Goal: Task Accomplishment & Management: Use online tool/utility

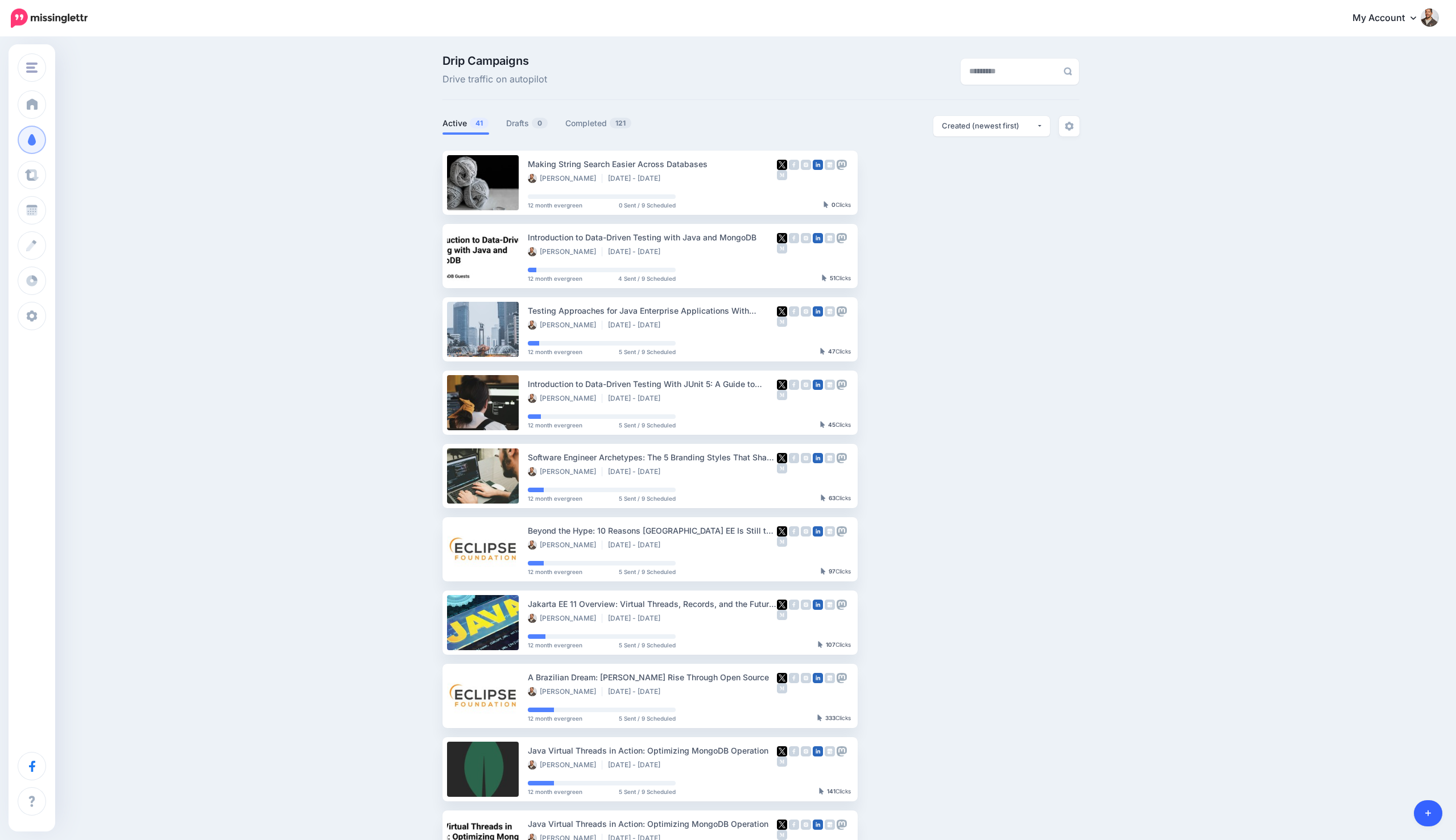
click at [1423, 806] on link at bounding box center [1427, 812] width 29 height 26
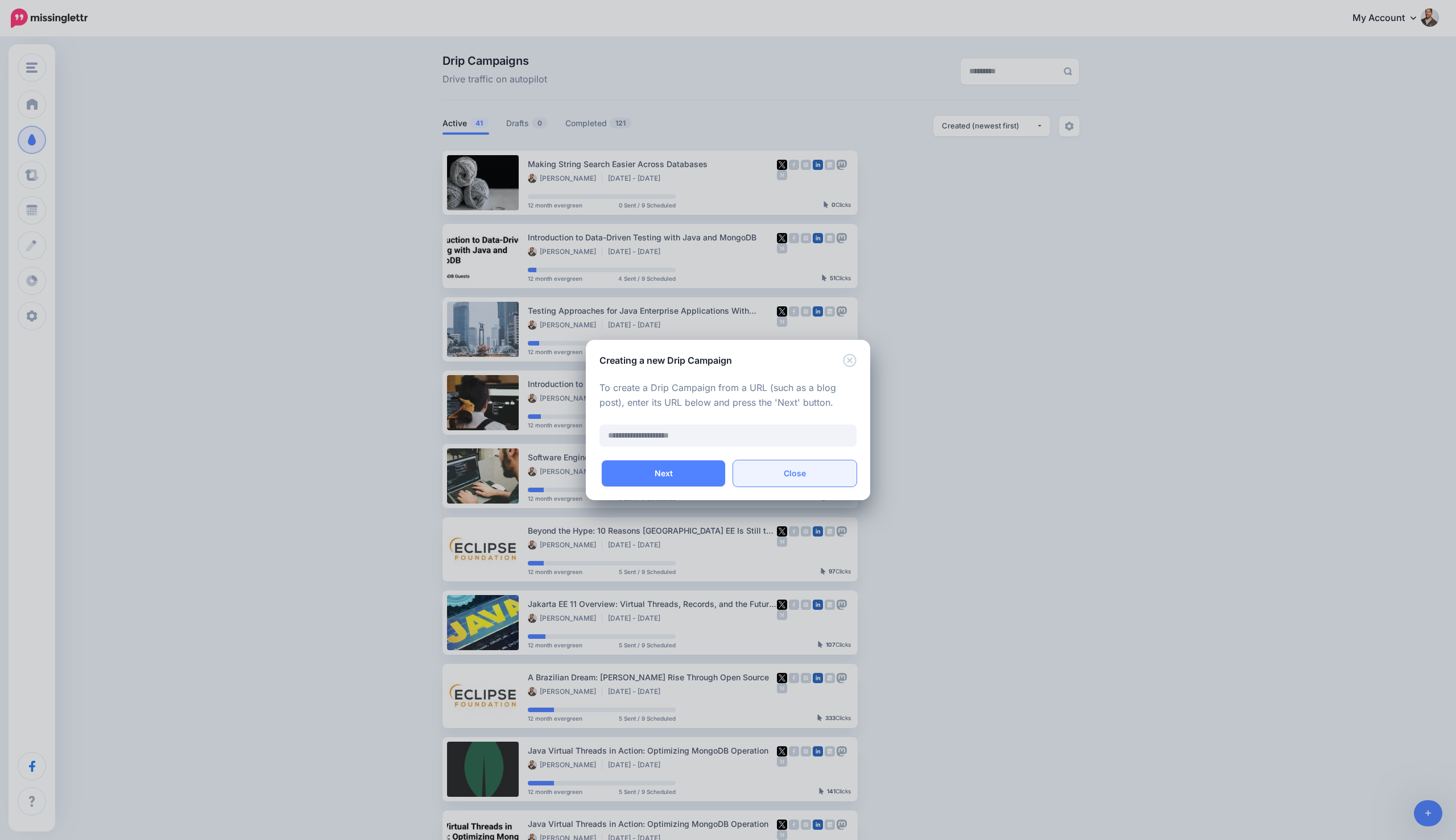
click at [807, 477] on button "Close" at bounding box center [795, 473] width 123 height 26
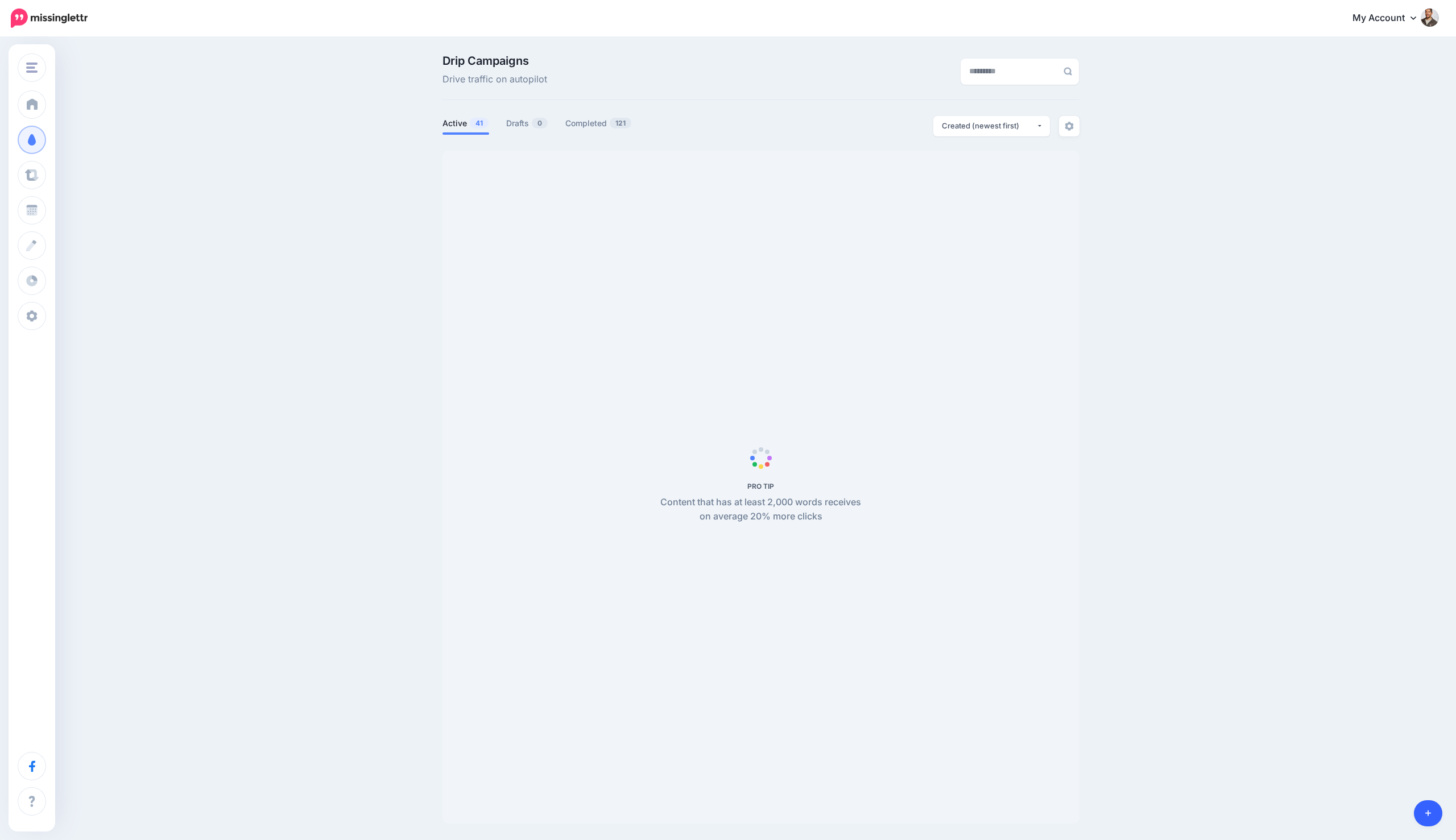
click at [1427, 813] on icon at bounding box center [1427, 813] width 6 height 6
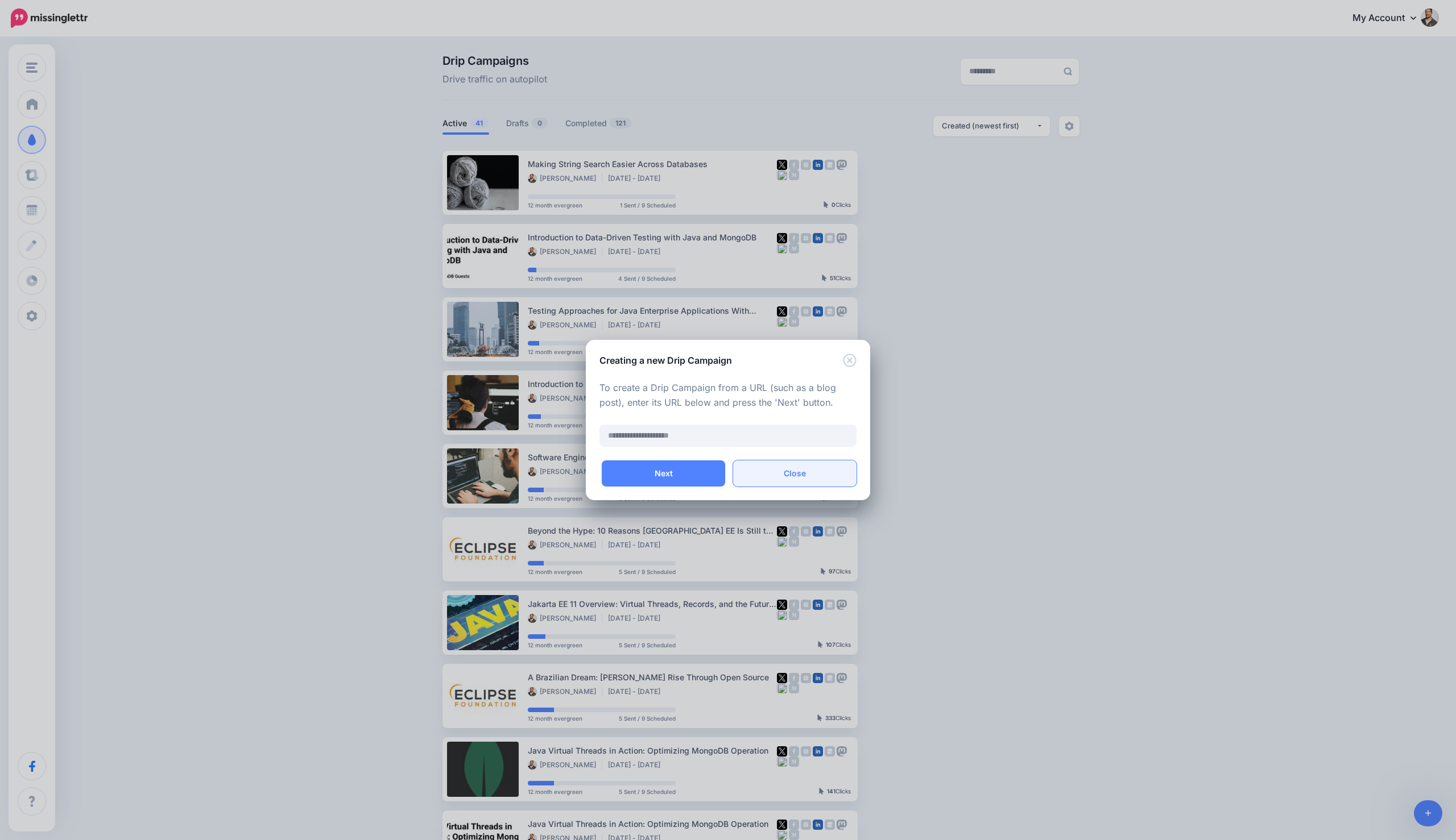
click at [765, 472] on button "Close" at bounding box center [795, 473] width 123 height 26
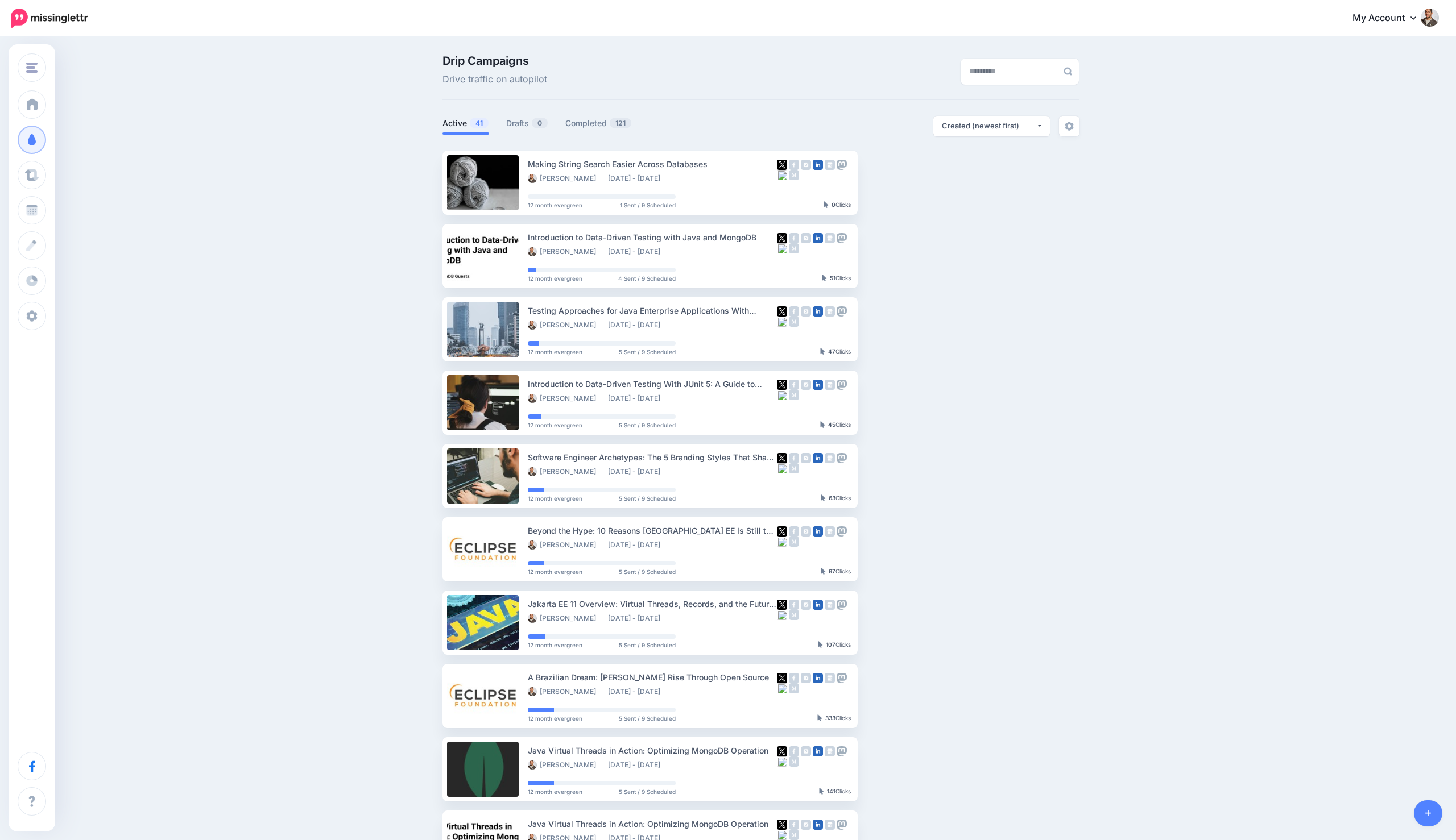
scroll to position [1, 0]
